Goal: Task Accomplishment & Management: Manage account settings

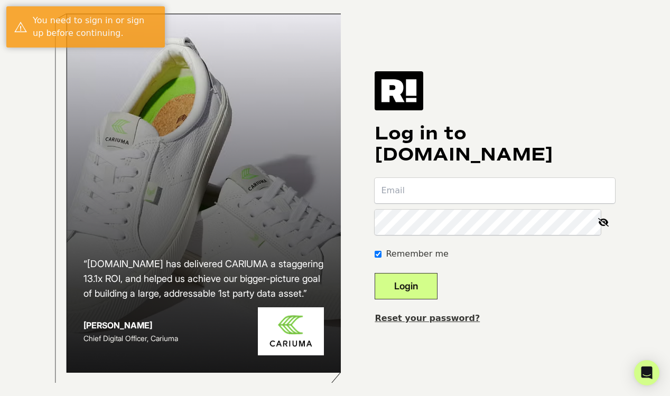
type input "[PERSON_NAME][EMAIL_ADDRESS][DOMAIN_NAME]"
click at [415, 296] on button "Login" at bounding box center [406, 286] width 63 height 26
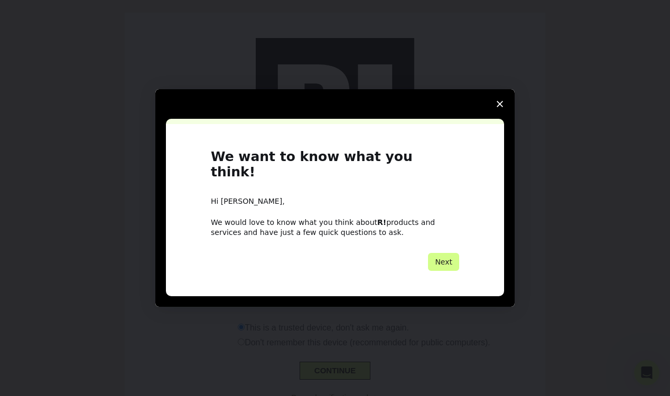
click at [498, 107] on icon "Close survey" at bounding box center [500, 104] width 6 height 6
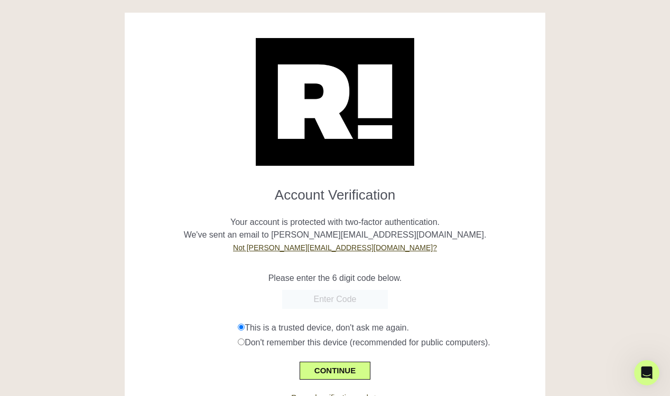
click at [331, 298] on input "text" at bounding box center [335, 299] width 106 height 19
type input "097160"
click at [330, 370] on button "CONTINUE" at bounding box center [335, 371] width 71 height 18
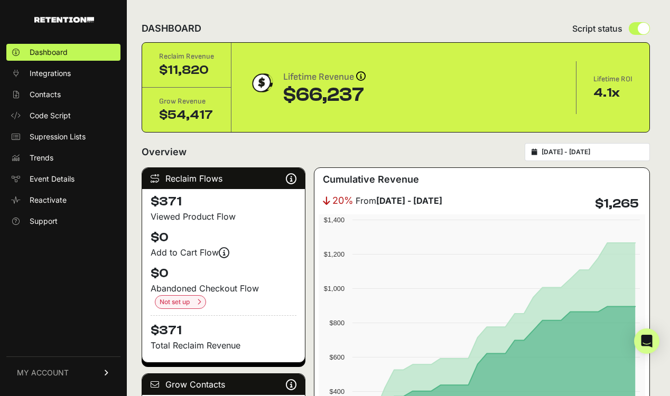
scroll to position [2, 0]
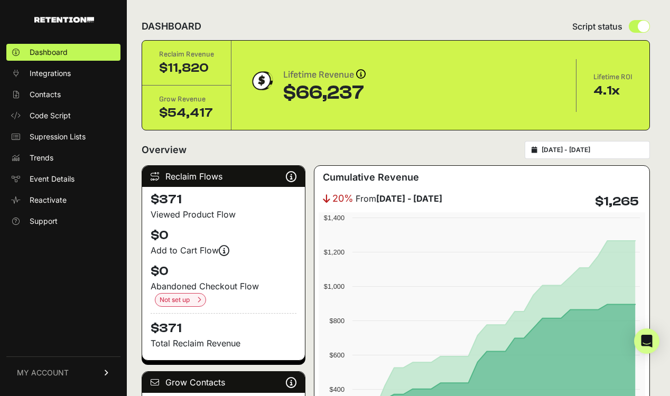
click at [566, 150] on input "2025-08-31 - 2025-09-30" at bounding box center [592, 150] width 101 height 8
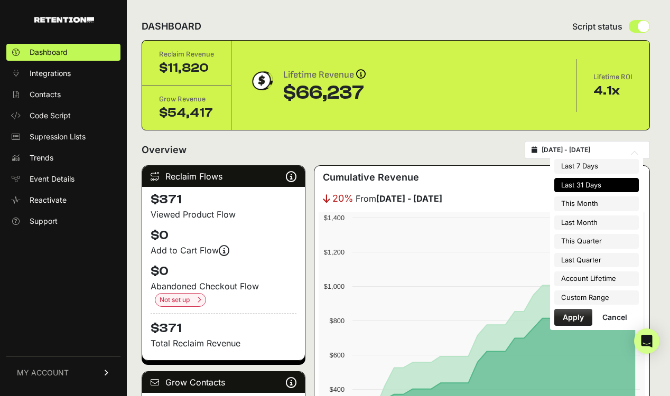
click at [480, 153] on div "Overview 2025-08-31 - 2025-09-30" at bounding box center [396, 150] width 508 height 18
